Goal: Task Accomplishment & Management: Use online tool/utility

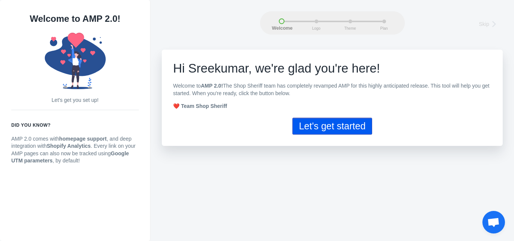
click at [313, 128] on button "Let's get started" at bounding box center [332, 126] width 79 height 17
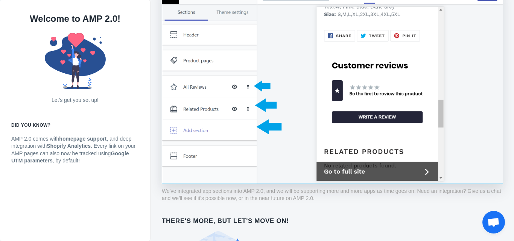
scroll to position [578, 0]
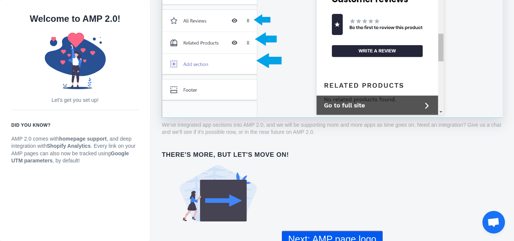
click at [354, 231] on button "Next: AMP page logo" at bounding box center [332, 239] width 101 height 17
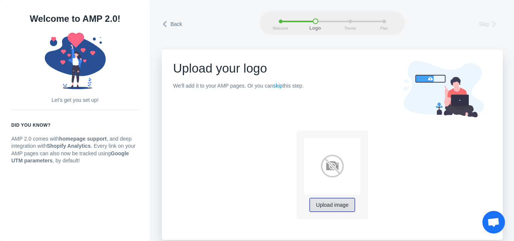
click at [327, 204] on span "Upload image" at bounding box center [332, 206] width 32 height 6
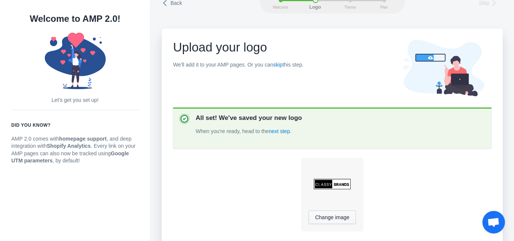
scroll to position [51, 0]
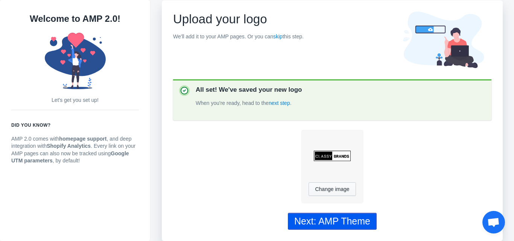
click at [349, 220] on div "Next: AMP Theme" at bounding box center [332, 221] width 76 height 11
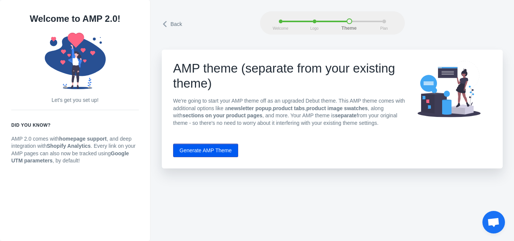
click at [202, 149] on button "Generate AMP Theme" at bounding box center [205, 151] width 65 height 14
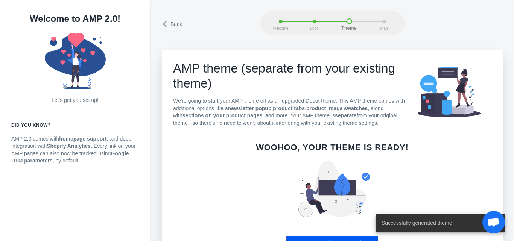
scroll to position [24, 0]
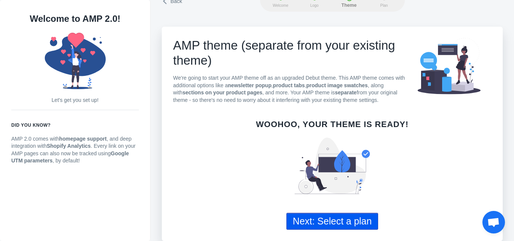
drag, startPoint x: 336, startPoint y: 221, endPoint x: 514, endPoint y: 189, distance: 180.9
click at [339, 221] on button "Next: Select a plan" at bounding box center [333, 221] width 92 height 17
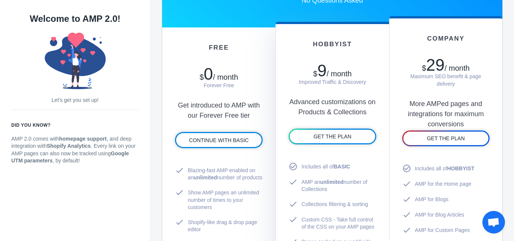
scroll to position [422, 0]
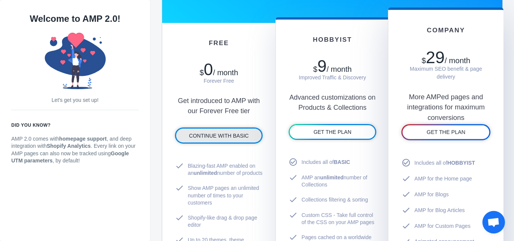
drag, startPoint x: 226, startPoint y: 133, endPoint x: 399, endPoint y: 134, distance: 173.6
click at [225, 133] on span "CONTINUE WITH BASIC" at bounding box center [219, 136] width 60 height 6
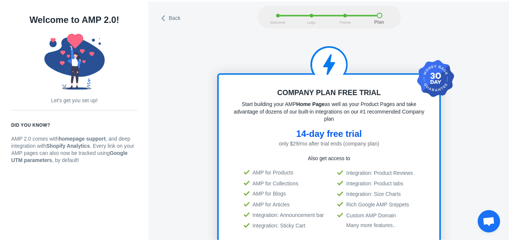
scroll to position [1, 0]
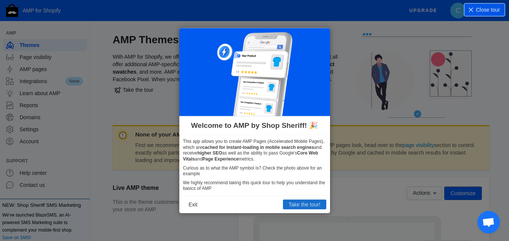
click at [300, 203] on button "Take the tour!" at bounding box center [304, 205] width 43 height 10
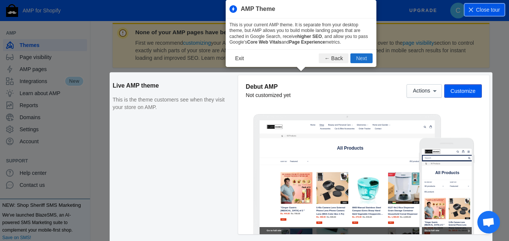
click at [357, 59] on button "Next" at bounding box center [361, 58] width 22 height 10
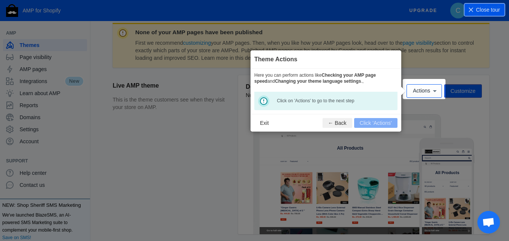
scroll to position [111, 0]
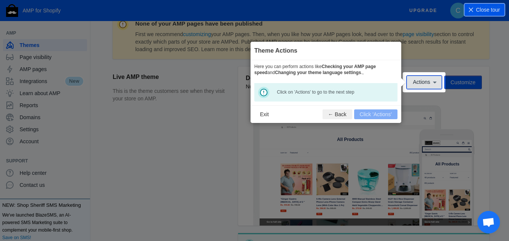
click at [436, 82] on icon at bounding box center [435, 83] width 4 height 2
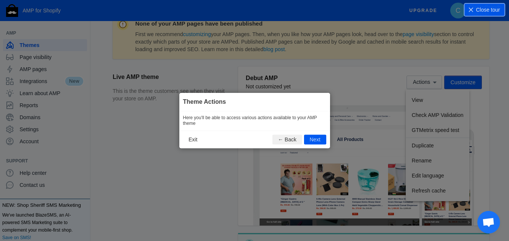
click at [432, 70] on icon at bounding box center [257, 120] width 514 height 241
click at [291, 137] on button "← Back" at bounding box center [287, 140] width 30 height 10
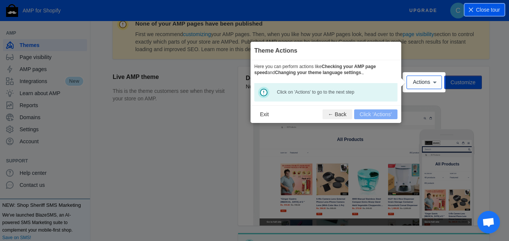
click at [456, 83] on icon at bounding box center [257, 120] width 514 height 241
click at [434, 82] on icon at bounding box center [435, 83] width 4 height 2
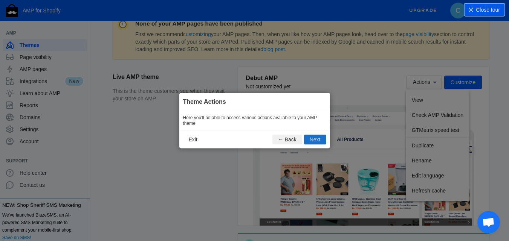
click at [317, 140] on button "Next" at bounding box center [315, 140] width 22 height 10
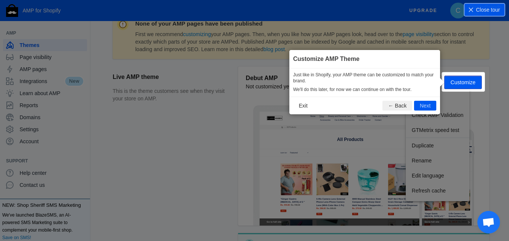
scroll to position [111, 0]
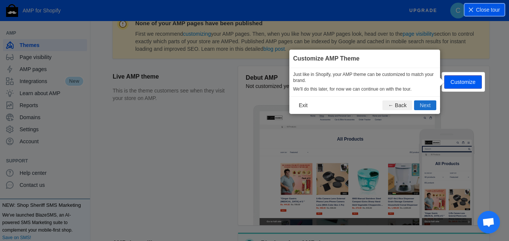
click at [428, 108] on button "Next" at bounding box center [425, 106] width 22 height 10
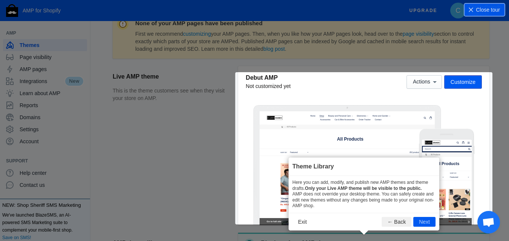
scroll to position [269, 0]
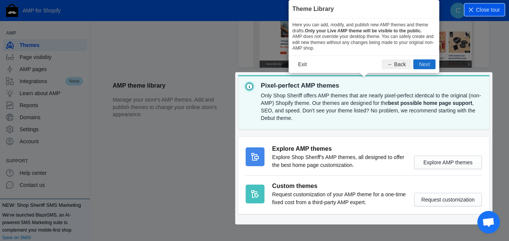
click at [428, 66] on button "Next" at bounding box center [424, 64] width 22 height 10
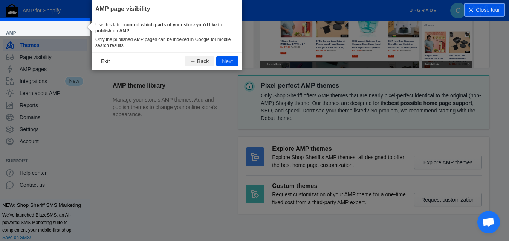
scroll to position [30, 0]
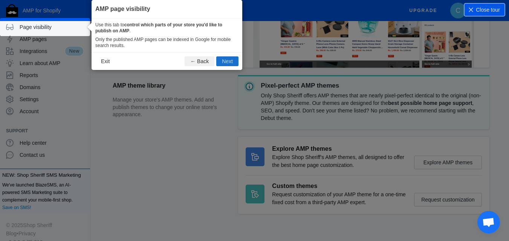
click at [232, 59] on button "Next" at bounding box center [227, 61] width 22 height 10
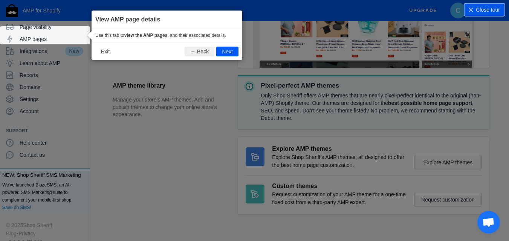
scroll to position [34, 0]
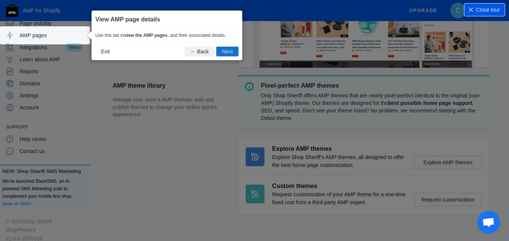
click at [234, 53] on button "Next" at bounding box center [227, 52] width 22 height 10
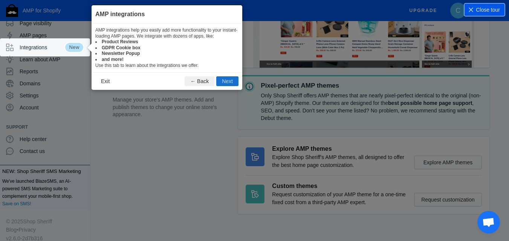
click at [225, 79] on button "Next" at bounding box center [227, 81] width 22 height 10
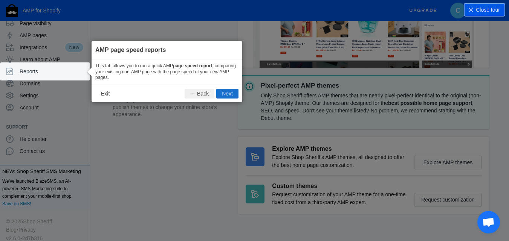
click at [228, 90] on button "Next" at bounding box center [227, 94] width 22 height 10
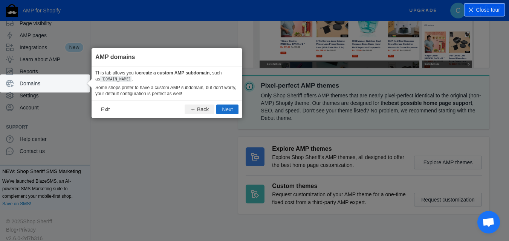
click at [231, 109] on button "Next" at bounding box center [227, 110] width 22 height 10
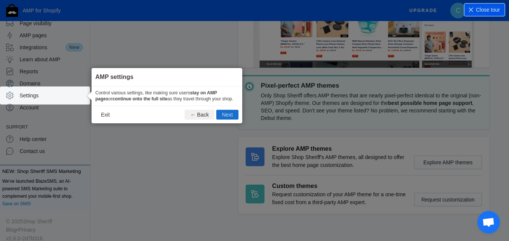
click at [230, 114] on button "Next" at bounding box center [227, 115] width 22 height 10
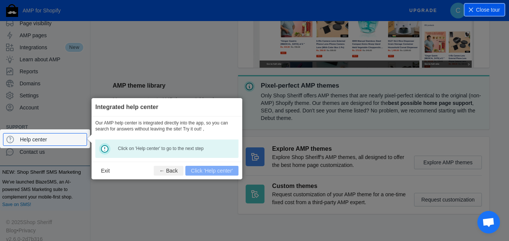
scroll to position [35, 0]
click at [471, 8] on icon at bounding box center [470, 9] width 5 height 5
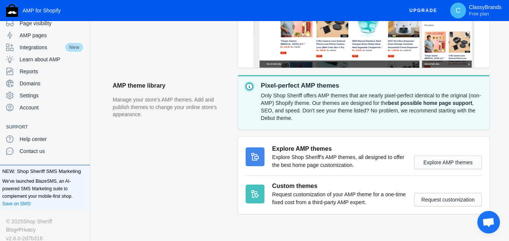
drag, startPoint x: 90, startPoint y: 58, endPoint x: 95, endPoint y: 29, distance: 29.4
click at [106, 45] on div "AMP Themes With AMP for Shopify, we offer upgraded versions of three different …" at bounding box center [301, 10] width 416 height 493
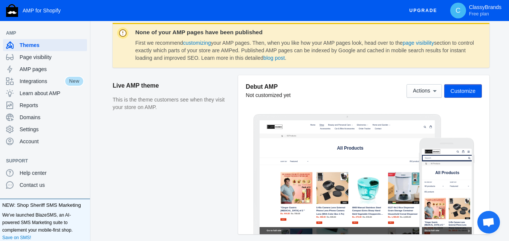
scroll to position [101, 0]
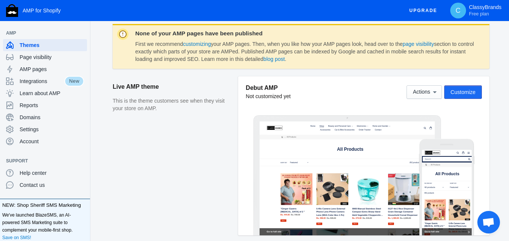
click at [462, 91] on span "Customize" at bounding box center [462, 92] width 25 height 6
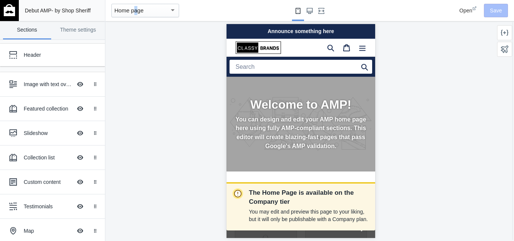
click at [133, 9] on mat-select-trigger "Home page" at bounding box center [128, 10] width 29 height 6
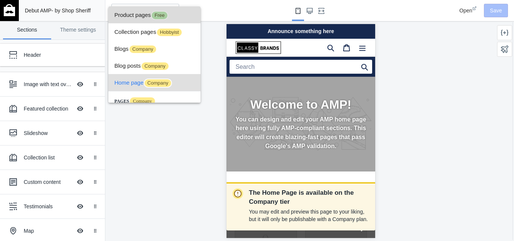
click at [148, 13] on span "Product pages Free" at bounding box center [154, 14] width 80 height 17
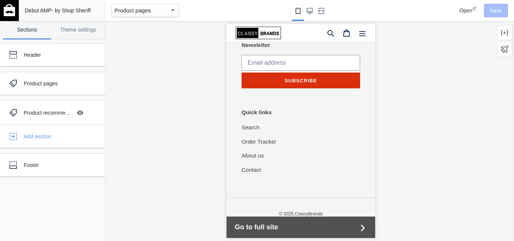
scroll to position [758, 0]
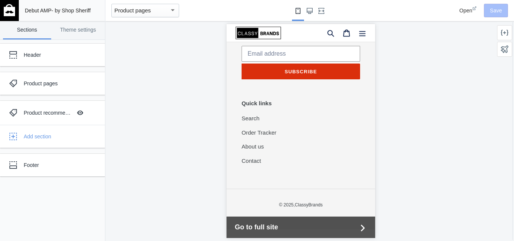
drag, startPoint x: 373, startPoint y: 47, endPoint x: 608, endPoint y: 231, distance: 298.5
click at [49, 113] on div "Product recommendations" at bounding box center [48, 113] width 48 height 8
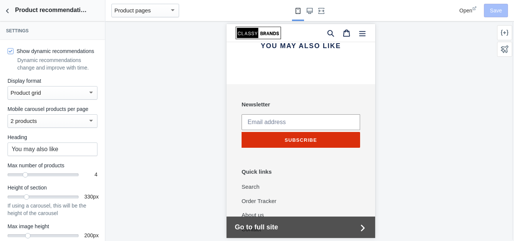
scroll to position [682, 0]
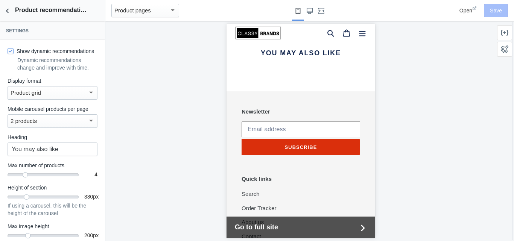
click at [80, 126] on div "2 products" at bounding box center [49, 121] width 77 height 9
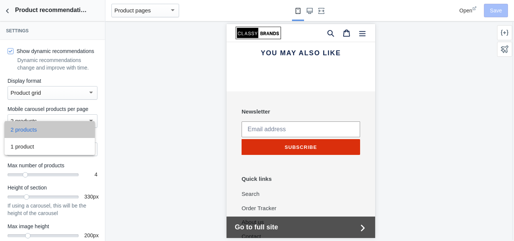
click at [75, 131] on span "2 products" at bounding box center [50, 129] width 78 height 17
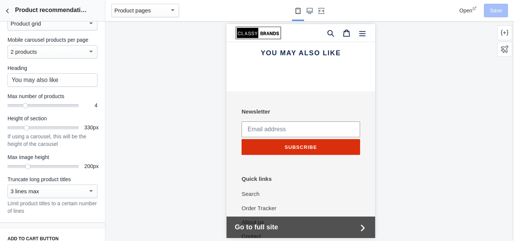
scroll to position [70, 0]
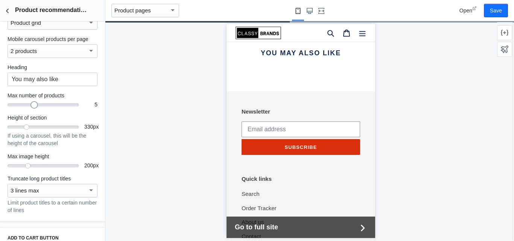
click at [30, 104] on div "5" at bounding box center [43, 104] width 71 height 1
click at [40, 109] on div at bounding box center [44, 105] width 8 height 8
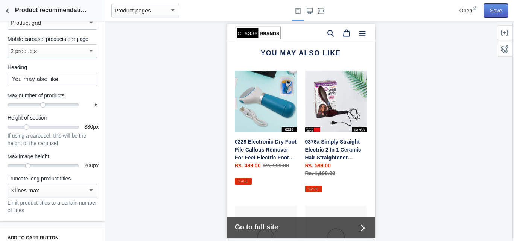
click at [492, 8] on button "Save" at bounding box center [496, 11] width 24 height 14
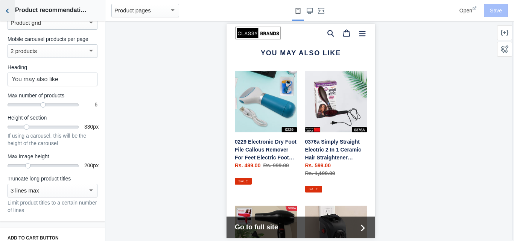
click at [10, 10] on icon "Back to sections" at bounding box center [8, 11] width 8 height 8
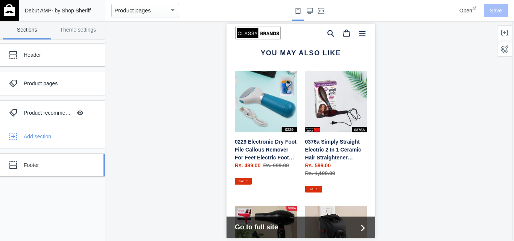
click at [25, 165] on div "Footer" at bounding box center [56, 166] width 65 height 8
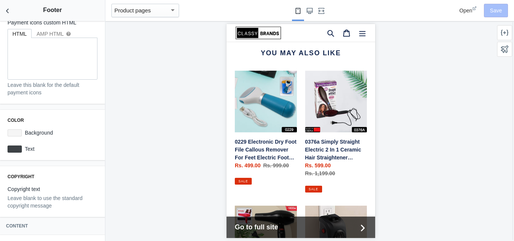
scroll to position [120, 0]
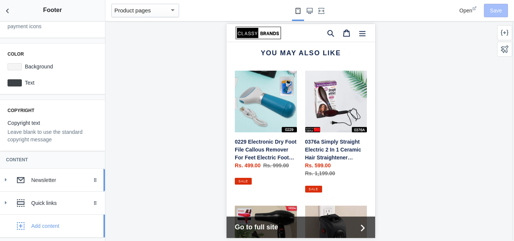
click at [49, 226] on div "Newsletter Drag to reorder Activate customer access in order to use this module…" at bounding box center [52, 203] width 105 height 69
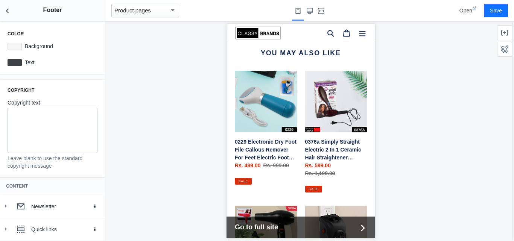
scroll to position [166, 0]
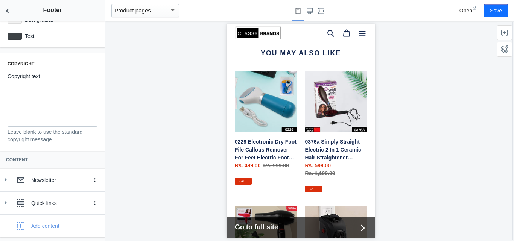
drag, startPoint x: 514, startPoint y: 58, endPoint x: 514, endPoint y: 75, distance: 16.6
click at [514, 64] on ss-side-panel-right "Hobbyist Custom CSS Theme Home Products Collections Blogs Articles Custom pages…" at bounding box center [505, 131] width 18 height 220
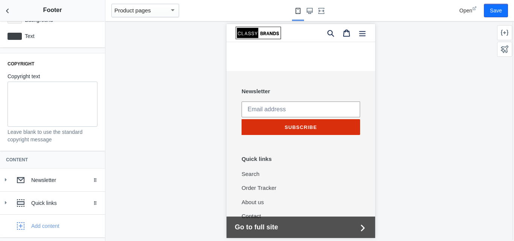
scroll to position [1140, 0]
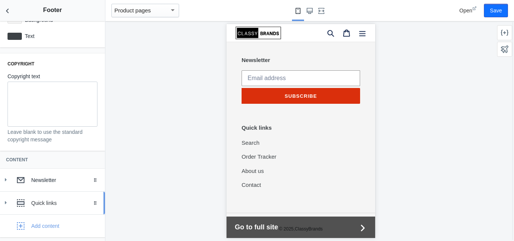
click at [6, 201] on icon at bounding box center [6, 203] width 8 height 8
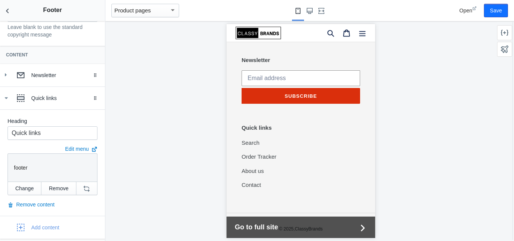
scroll to position [273, 0]
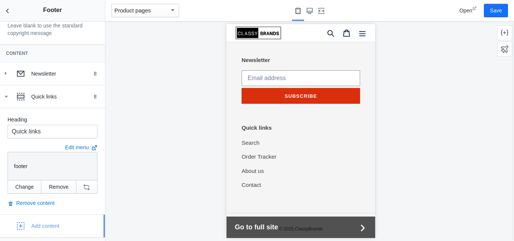
click at [22, 226] on use "button" at bounding box center [21, 227] width 8 height 8
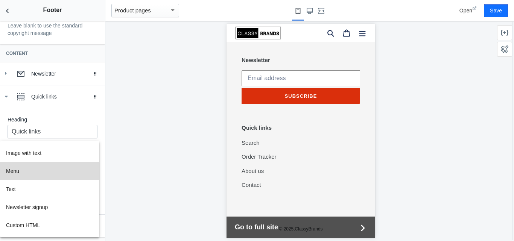
click at [11, 172] on button "Menu" at bounding box center [49, 171] width 99 height 18
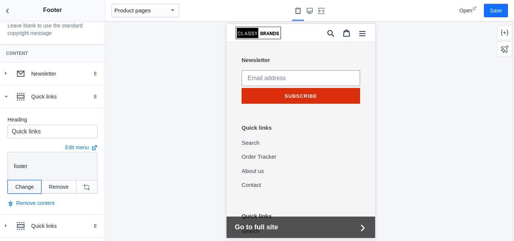
click at [27, 186] on button "Change" at bounding box center [25, 187] width 34 height 14
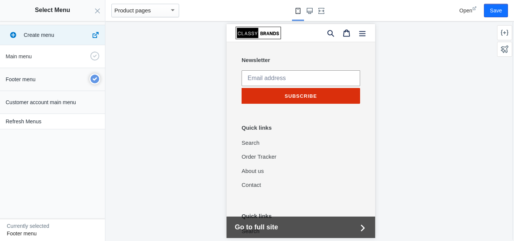
click at [92, 55] on use "button" at bounding box center [94, 56] width 9 height 9
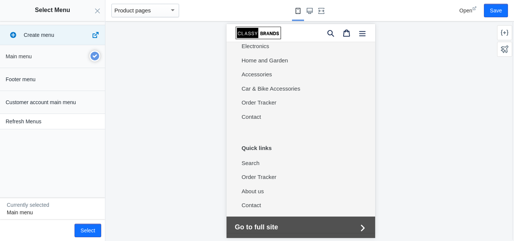
scroll to position [1299, 0]
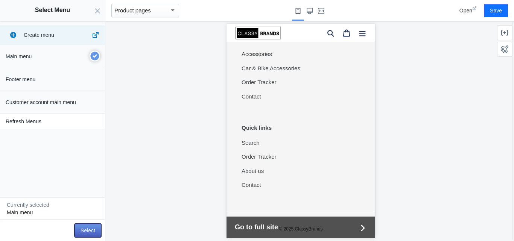
click at [88, 229] on button "Select" at bounding box center [88, 231] width 27 height 14
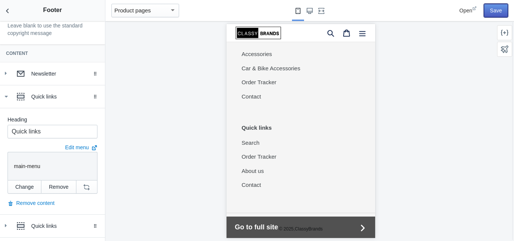
click at [503, 11] on button "Save" at bounding box center [496, 11] width 24 height 14
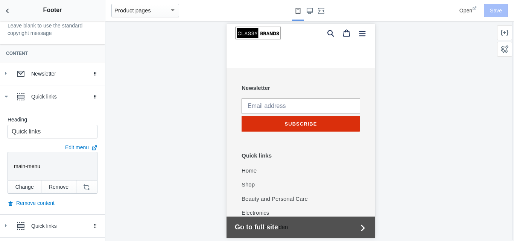
drag, startPoint x: 371, startPoint y: 202, endPoint x: 611, endPoint y: 179, distance: 241.7
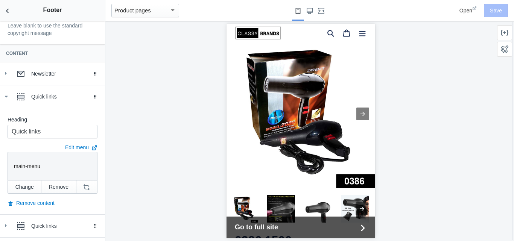
scroll to position [0, 0]
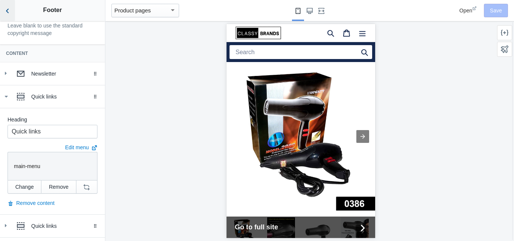
click at [9, 9] on icon "Back to sections" at bounding box center [8, 11] width 8 height 8
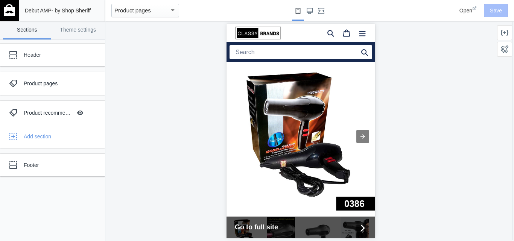
scroll to position [100, 0]
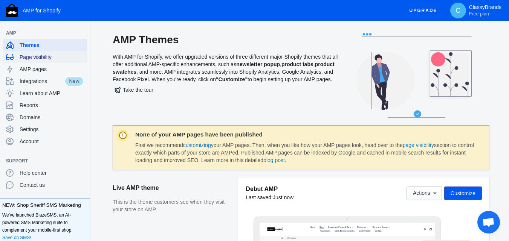
click at [33, 57] on span "Page visibility" at bounding box center [52, 57] width 64 height 8
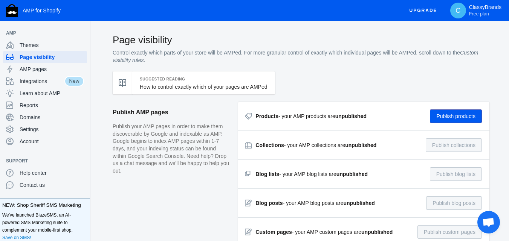
click at [452, 119] on button "Publish products" at bounding box center [456, 117] width 52 height 14
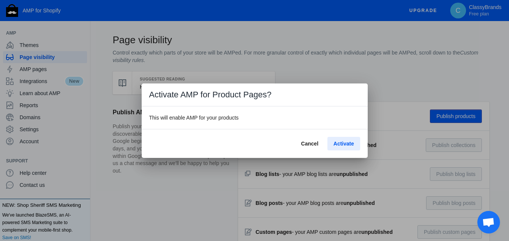
click at [350, 143] on span "Activate" at bounding box center [343, 144] width 20 height 6
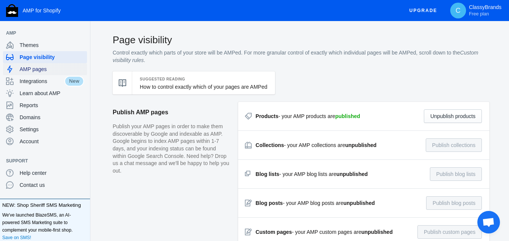
click at [22, 70] on span "AMP pages" at bounding box center [52, 70] width 64 height 8
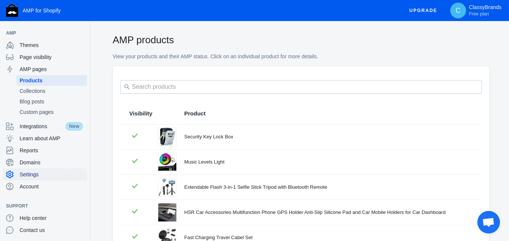
click at [26, 176] on span "Settings" at bounding box center [52, 175] width 64 height 8
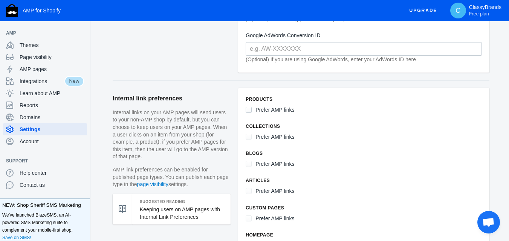
scroll to position [316, 0]
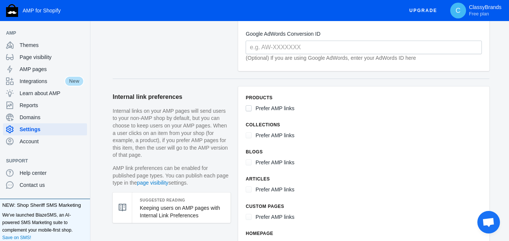
click at [247, 111] on input "Prefer AMP links" at bounding box center [249, 108] width 6 height 6
checkbox input "true"
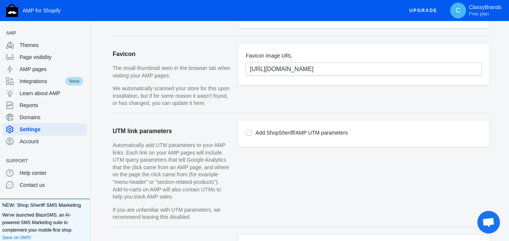
scroll to position [553, 0]
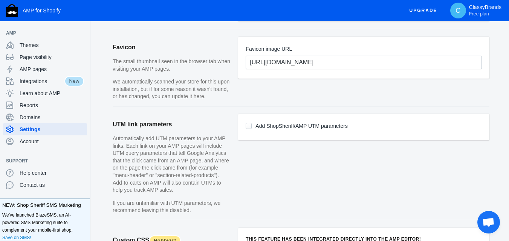
click at [245, 127] on section "Add ShopSheriff/AMP UTM parameters" at bounding box center [363, 127] width 251 height 26
click at [247, 127] on input "Add ShopSheriff/AMP UTM parameters" at bounding box center [249, 126] width 6 height 6
checkbox input "true"
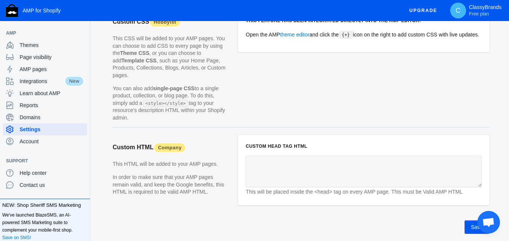
scroll to position [792, 0]
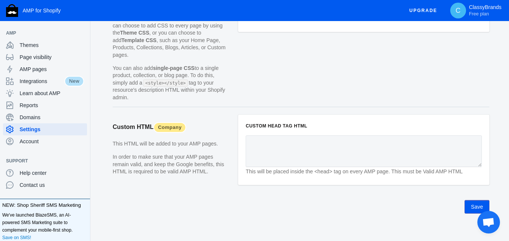
click at [476, 201] on button "Save" at bounding box center [476, 207] width 25 height 14
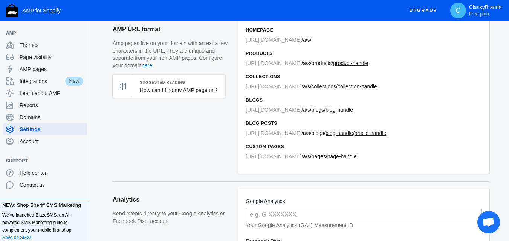
scroll to position [15, 0]
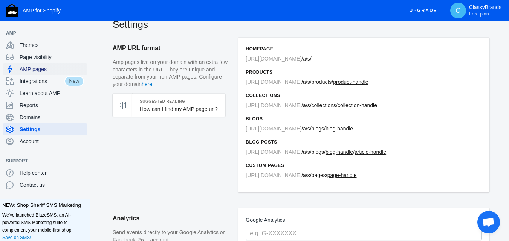
click at [43, 67] on span "AMP pages" at bounding box center [52, 70] width 64 height 8
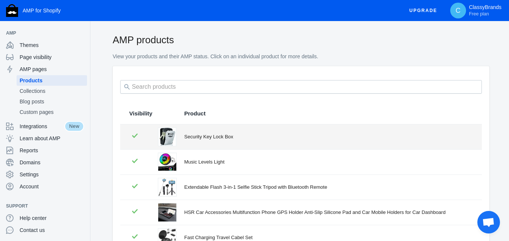
click at [204, 138] on div "Security Key Lock Box" at bounding box center [328, 137] width 288 height 8
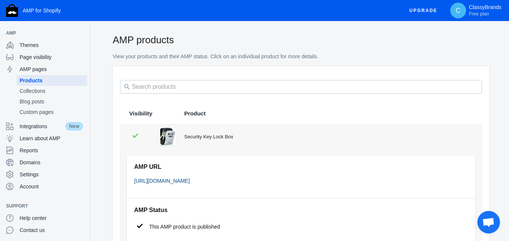
click at [190, 180] on link "https://classybrands.shop/a/s/products/security-key-lock-box" at bounding box center [162, 181] width 56 height 6
